Goal: Find contact information: Find contact information

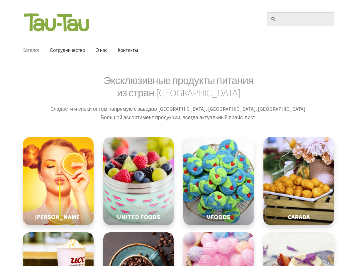
click at [300, 20] on input "Искать:" at bounding box center [300, 18] width 68 height 13
type input "чыПК"
click at [132, 40] on link "Контакты" at bounding box center [128, 50] width 30 height 23
